Goal: Find specific page/section: Find specific page/section

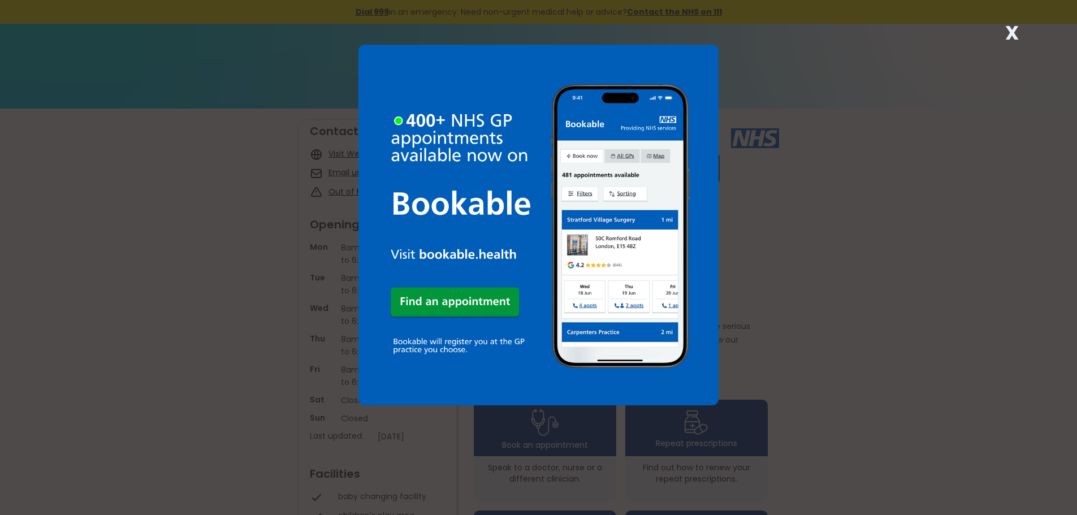
click at [898, 205] on div "X" at bounding box center [538, 257] width 1077 height 515
click at [863, 344] on div "X" at bounding box center [538, 257] width 1077 height 515
click at [707, 110] on img at bounding box center [538, 225] width 361 height 361
click at [992, 410] on div "X" at bounding box center [538, 257] width 1077 height 515
click at [1016, 33] on strong "X" at bounding box center [1012, 32] width 14 height 27
